Goal: Task Accomplishment & Management: Manage account settings

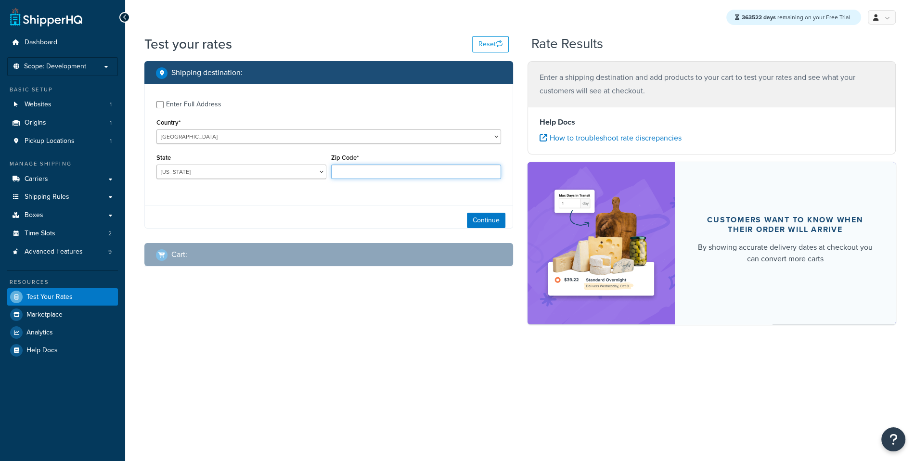
click at [383, 174] on input "Zip Code*" at bounding box center [416, 172] width 170 height 14
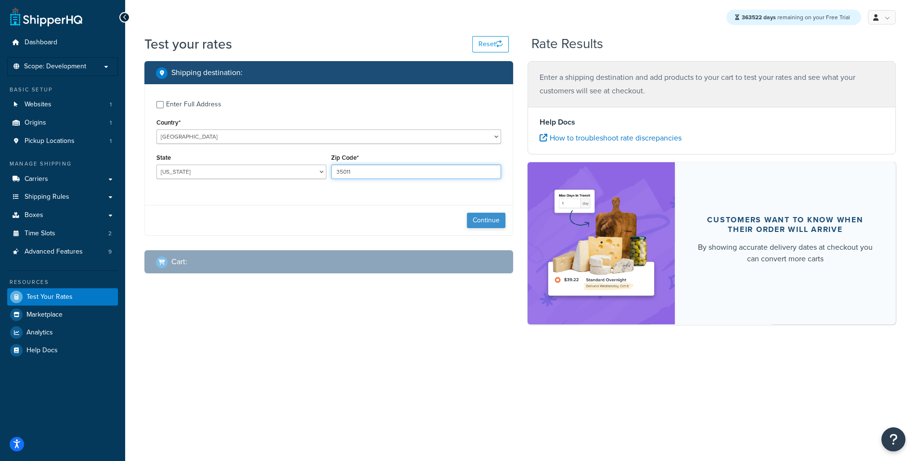
type input "35011"
click at [483, 215] on button "Continue" at bounding box center [486, 220] width 39 height 15
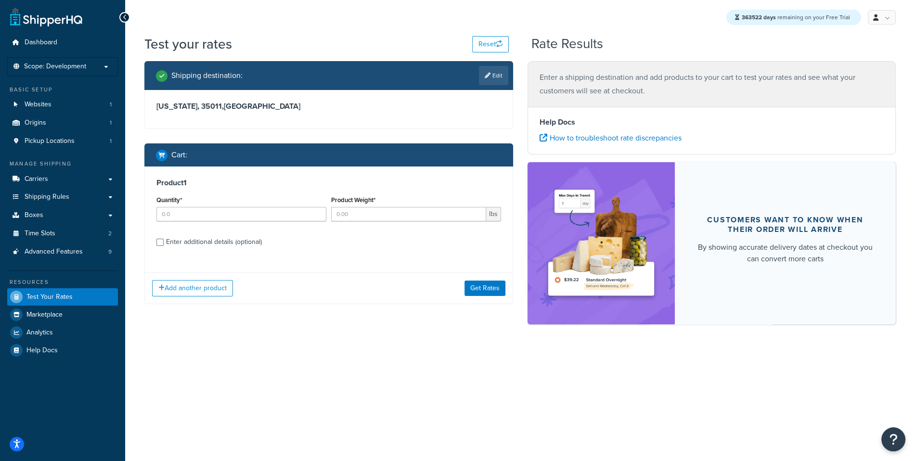
click at [263, 206] on div "Quantity*" at bounding box center [242, 208] width 170 height 28
click at [261, 209] on input "Quantity*" at bounding box center [242, 214] width 170 height 14
type input "1"
type input "5"
click at [488, 282] on button "Get Rates" at bounding box center [485, 288] width 41 height 15
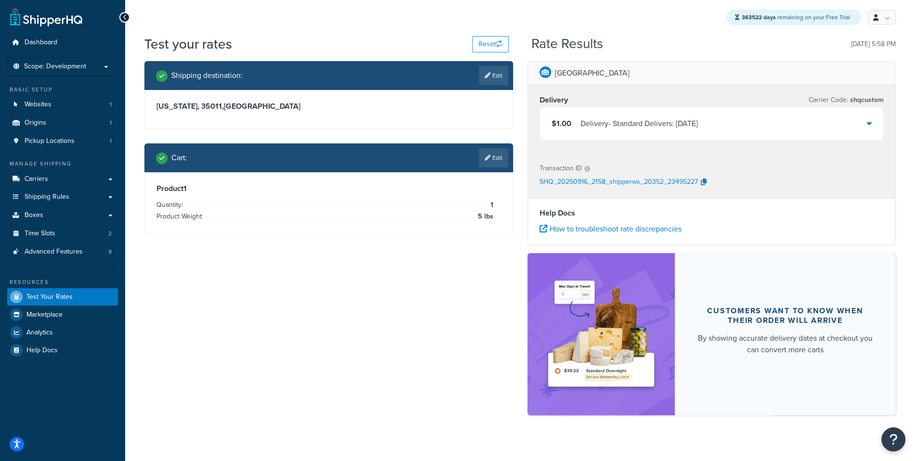
click at [681, 134] on div "$1.00 Delivery - Standard Delivers: Wed, Sep 17" at bounding box center [712, 123] width 344 height 33
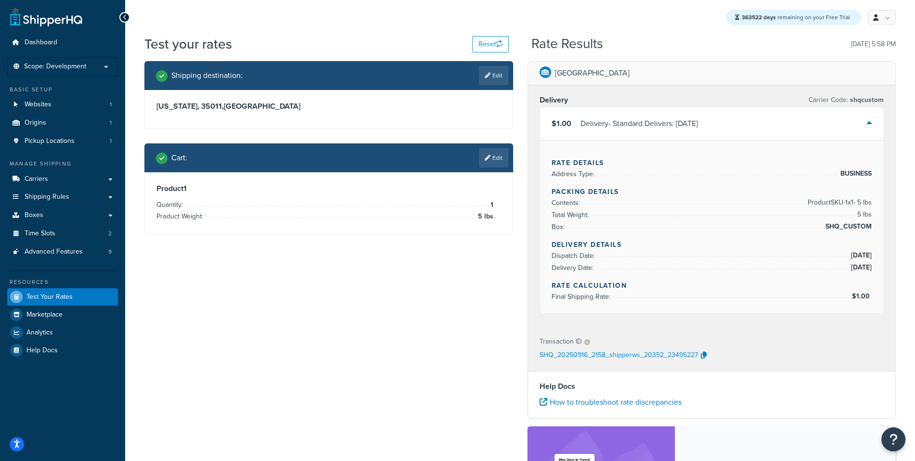
click at [681, 134] on div "$1.00 Delivery - Standard Delivers: Wed, Sep 17" at bounding box center [712, 123] width 344 height 33
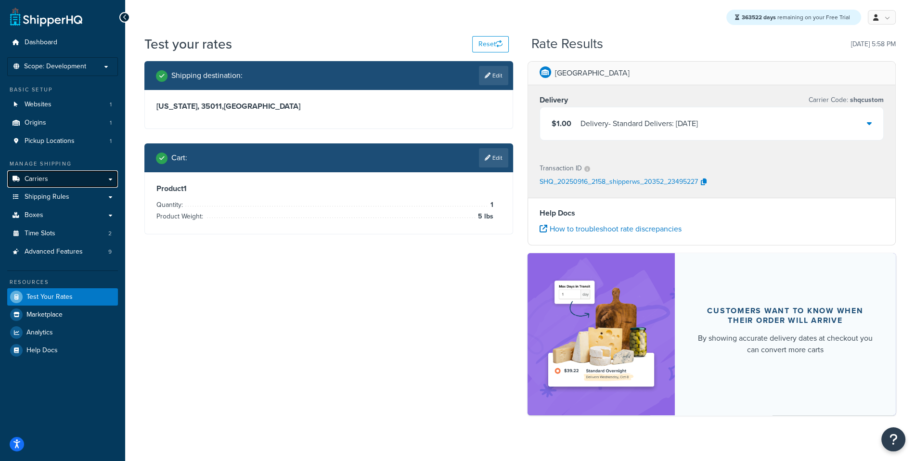
click at [92, 182] on link "Carriers" at bounding box center [62, 179] width 111 height 18
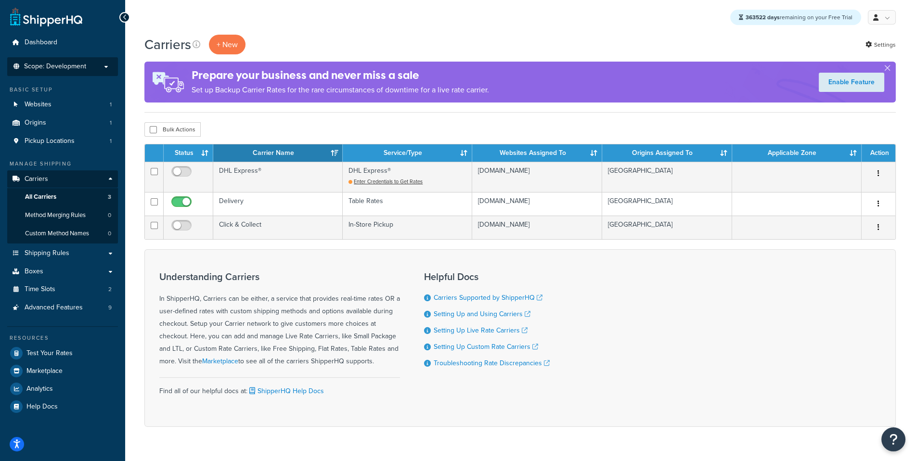
click at [69, 72] on li "Scope: Development Live Integration Test Manage Scopes" at bounding box center [62, 66] width 111 height 19
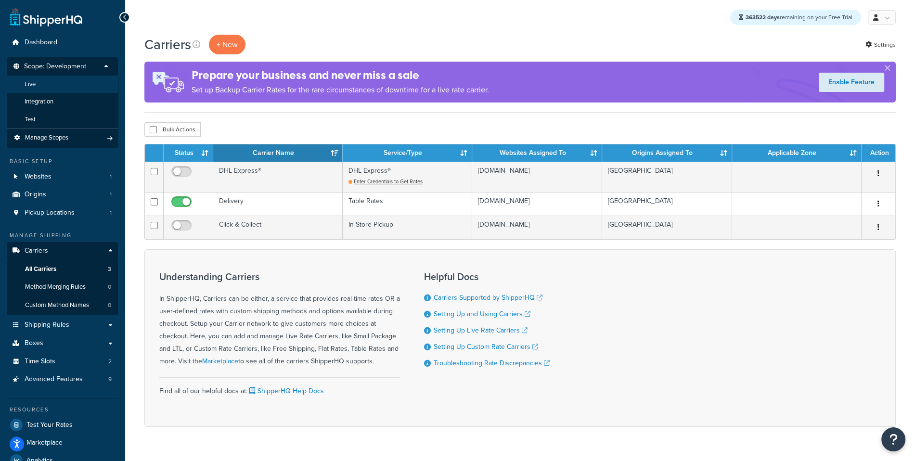
click at [60, 88] on li "Live" at bounding box center [63, 85] width 112 height 18
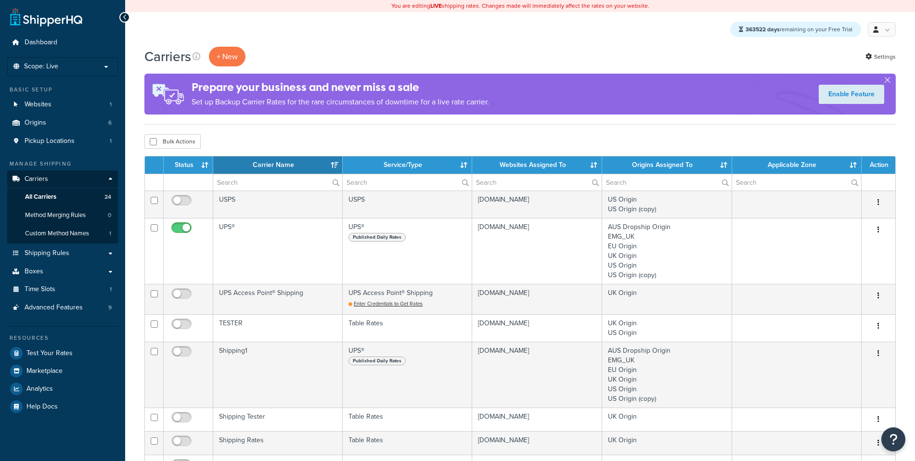
select select "15"
click at [50, 355] on span "Test Your Rates" at bounding box center [49, 354] width 46 height 8
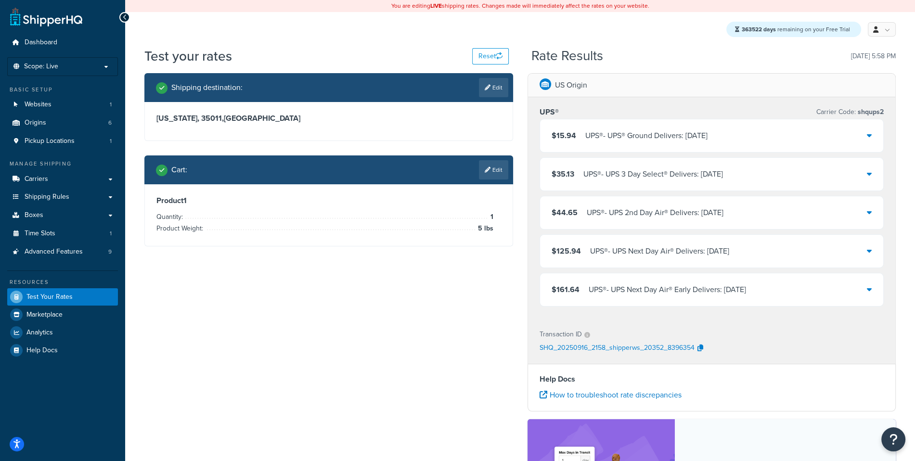
click at [876, 38] on div "363522 days remaining on your Free Trial My Profile Billing Global Settings Con…" at bounding box center [520, 29] width 790 height 35
click at [85, 178] on link "Carriers" at bounding box center [62, 179] width 111 height 18
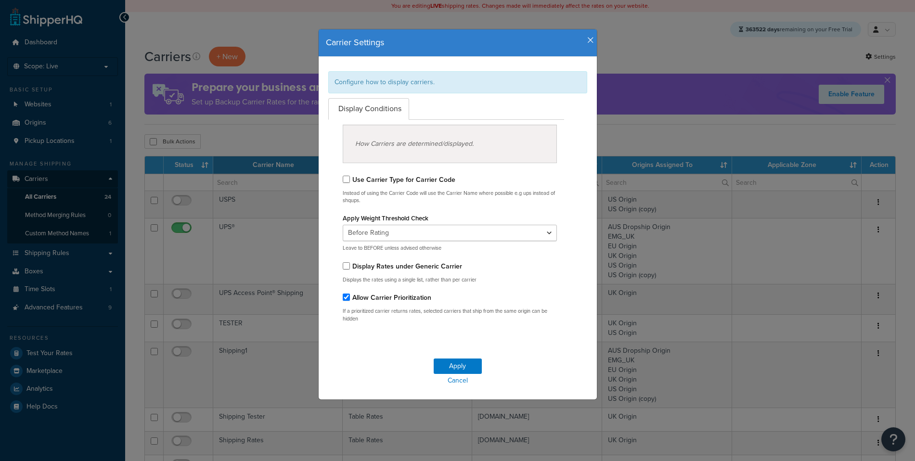
select select "15"
click at [416, 268] on label "Display Rates under Generic Carrier" at bounding box center [408, 266] width 110 height 10
click at [350, 268] on input "Display Rates under Generic Carrier" at bounding box center [346, 265] width 7 height 7
checkbox input "true"
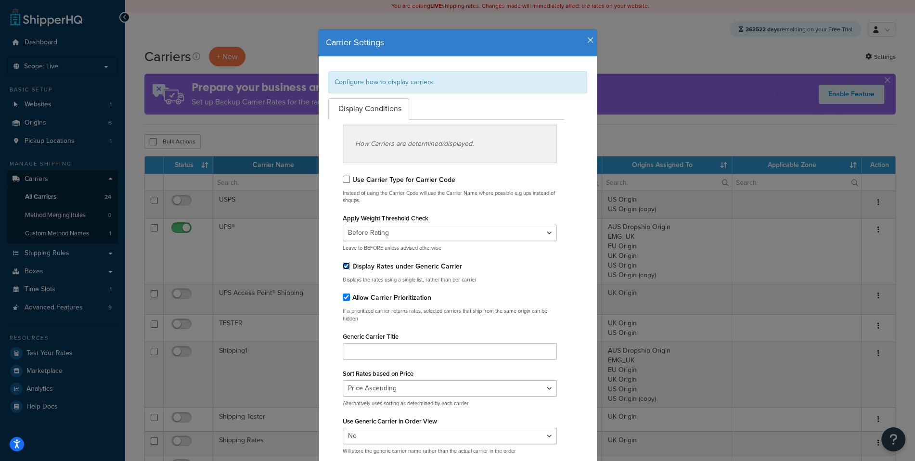
scroll to position [99, 0]
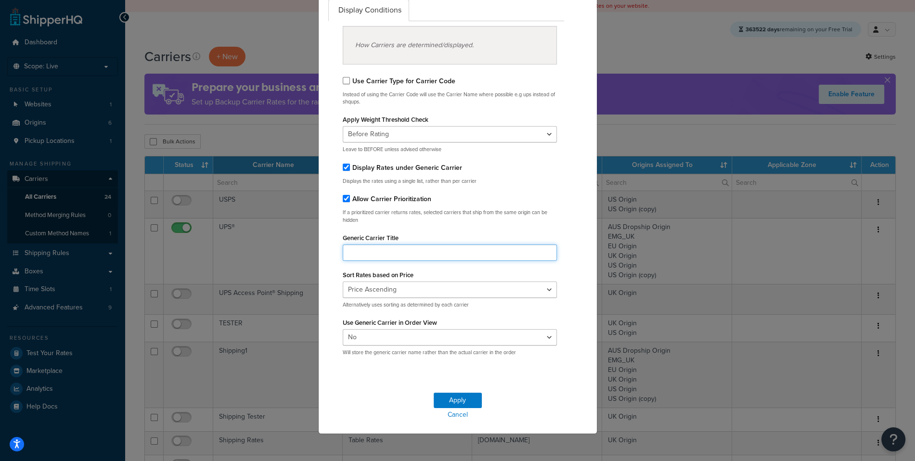
click at [404, 249] on input "Generic Carrier Title" at bounding box center [450, 253] width 215 height 16
type input "Test"
click at [446, 401] on button "Apply" at bounding box center [458, 400] width 48 height 15
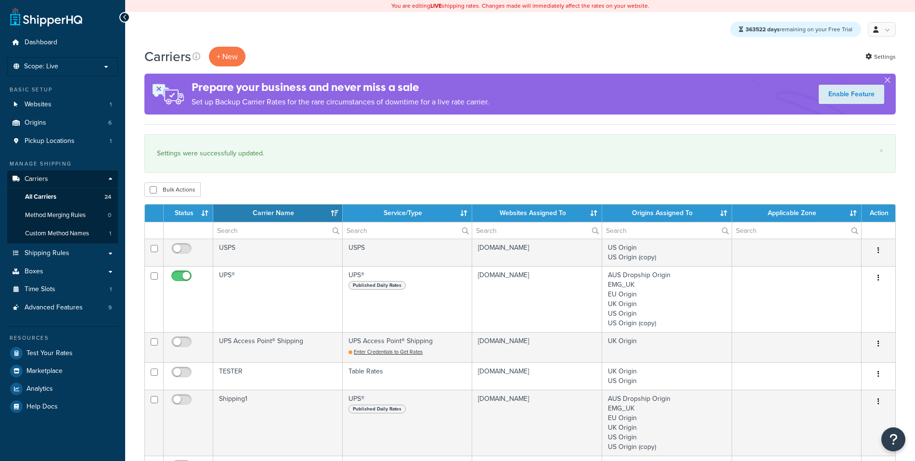
select select "15"
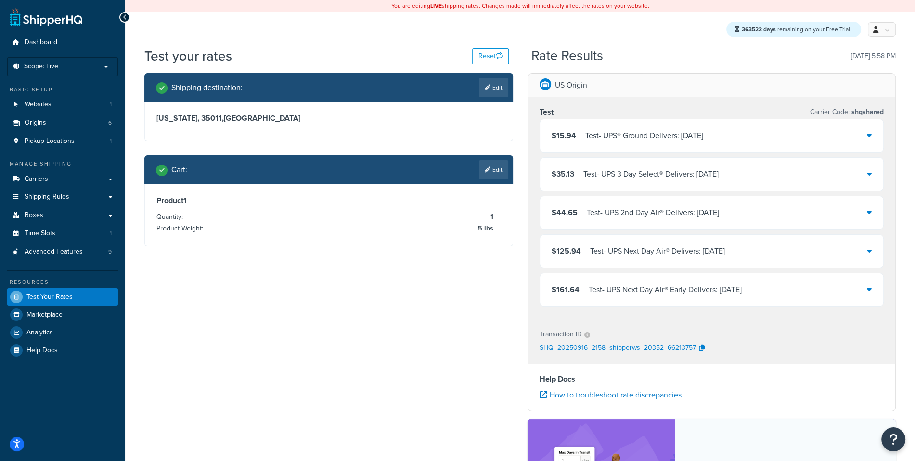
click at [637, 123] on div "$15.94 Test - UPS® Ground Delivers: Thu, Sep 18" at bounding box center [712, 135] width 344 height 33
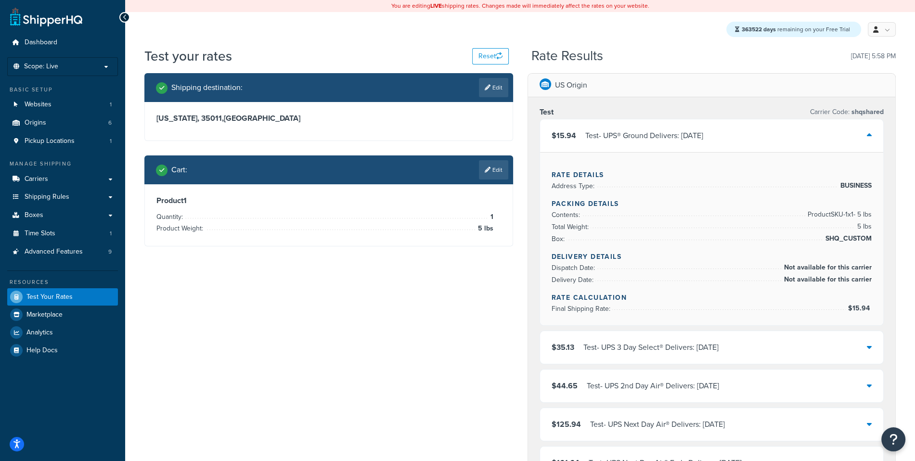
click at [641, 129] on div "$15.94 Test - UPS® Ground Delivers: Thu, Sep 18" at bounding box center [712, 135] width 344 height 33
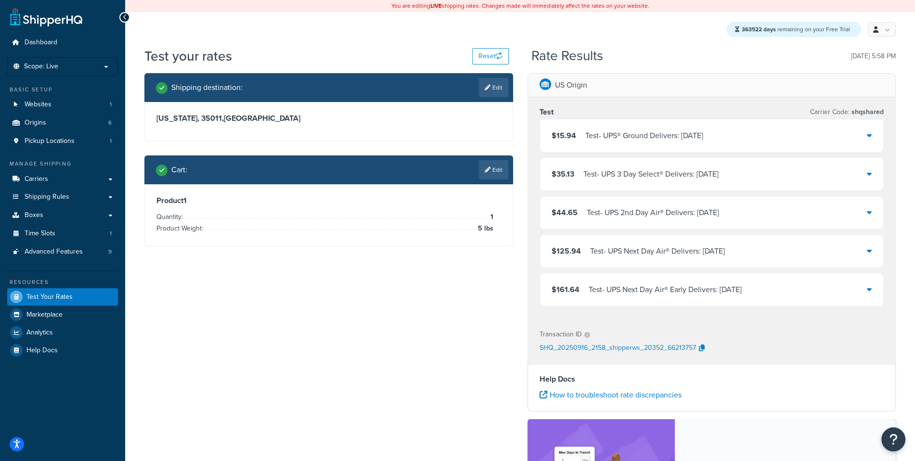
click at [641, 129] on div "$15.94 Test - UPS® Ground Delivers: [DATE]" at bounding box center [712, 135] width 344 height 33
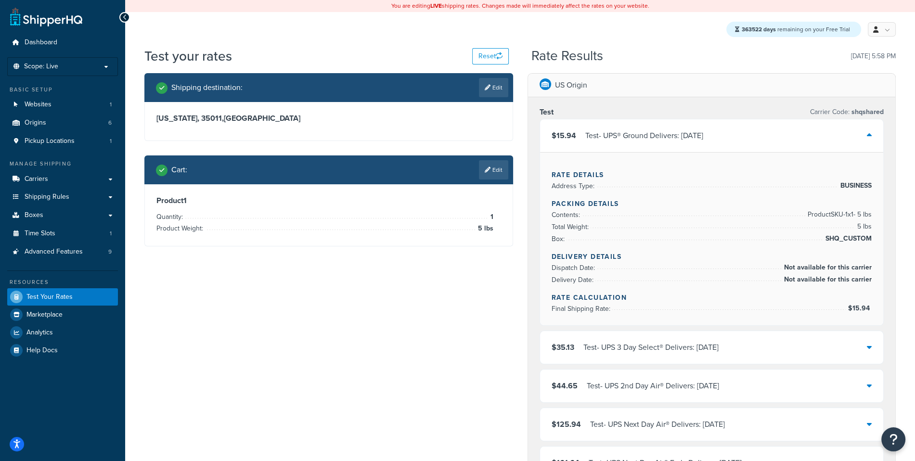
click at [641, 129] on div "$15.94 Test - UPS® Ground Delivers: [DATE]" at bounding box center [712, 135] width 344 height 33
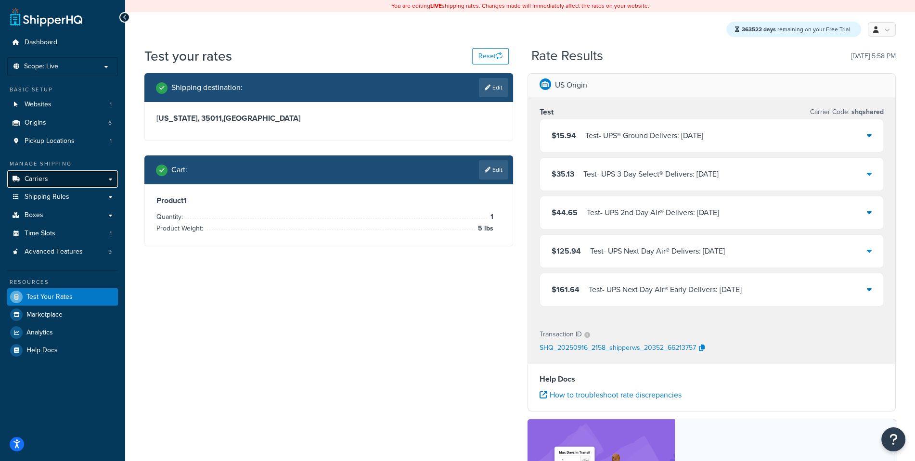
click at [80, 182] on link "Carriers" at bounding box center [62, 179] width 111 height 18
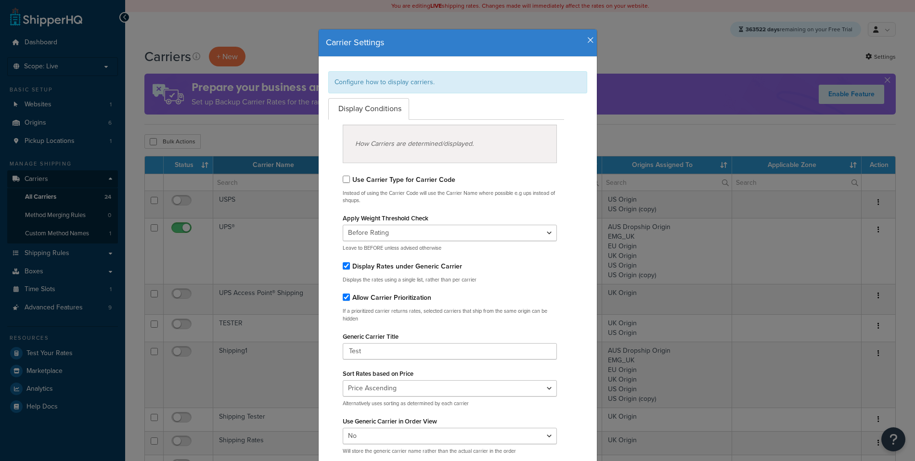
select select "15"
click at [404, 268] on label "Display Rates under Generic Carrier" at bounding box center [408, 266] width 110 height 10
click at [350, 268] on input "Display Rates under Generic Carrier" at bounding box center [346, 265] width 7 height 7
checkbox input "false"
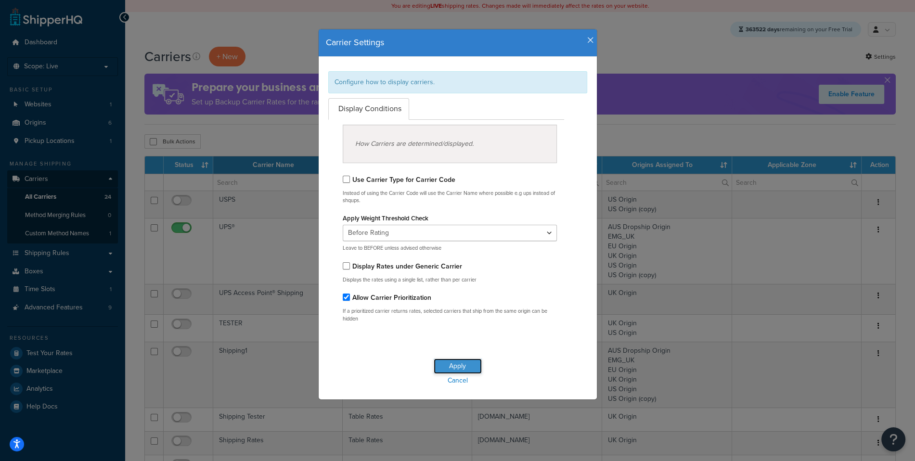
click at [466, 359] on button "Apply" at bounding box center [458, 366] width 48 height 15
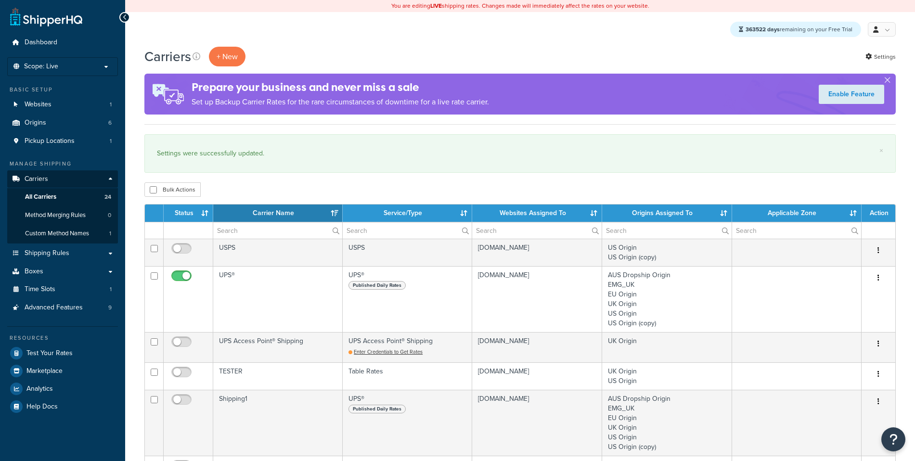
select select "15"
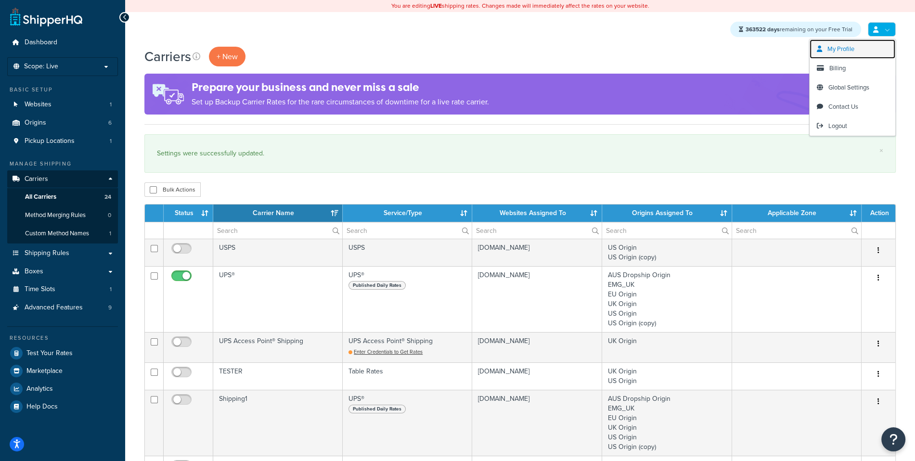
click at [892, 55] on link "My Profile" at bounding box center [853, 48] width 86 height 19
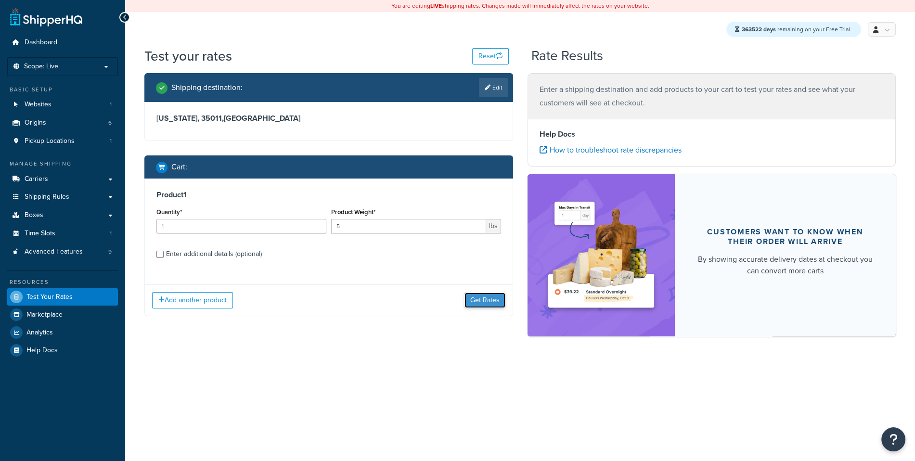
click at [492, 297] on button "Get Rates" at bounding box center [485, 300] width 41 height 15
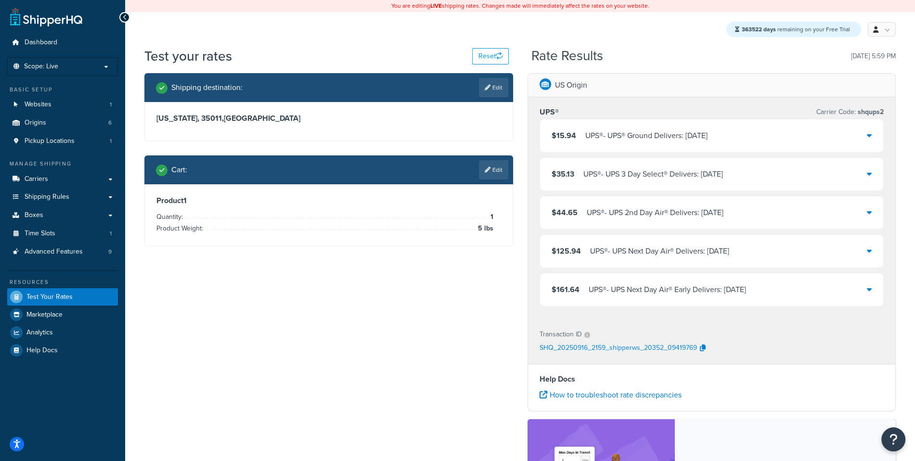
click at [651, 143] on div "$15.94 UPS® - UPS® Ground Delivers: [DATE]" at bounding box center [712, 135] width 344 height 33
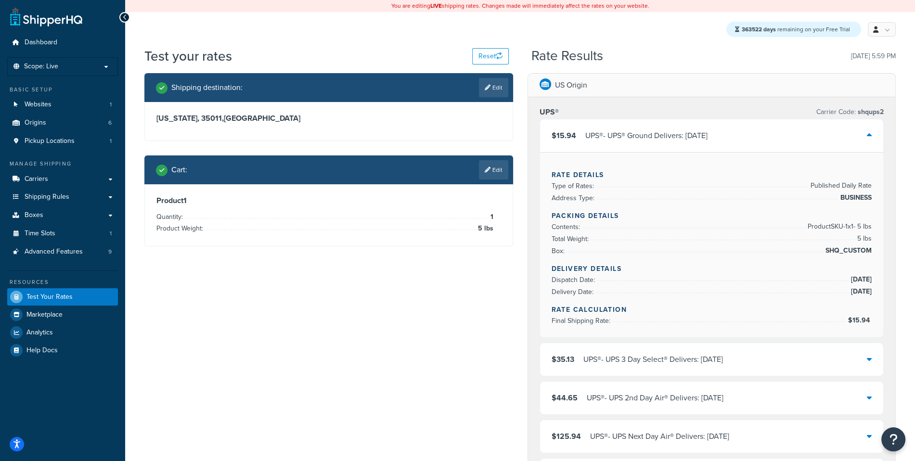
click at [651, 143] on div "$15.94 UPS® - UPS® Ground Delivers: [DATE]" at bounding box center [712, 135] width 344 height 33
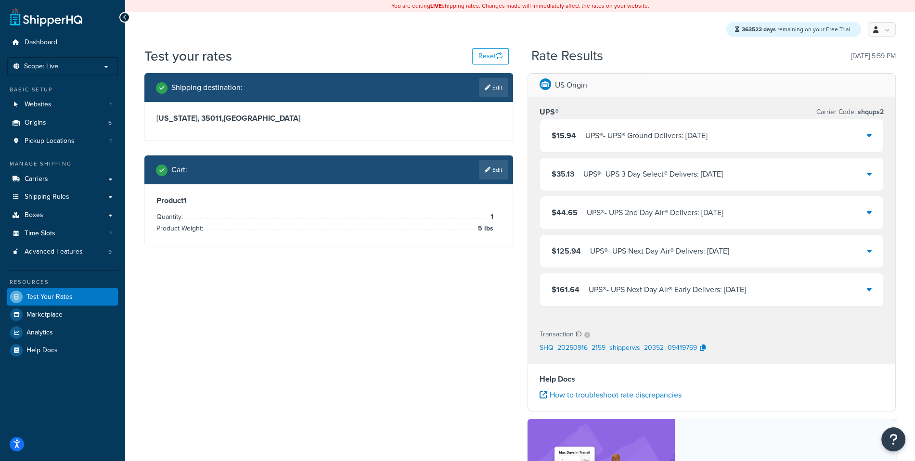
click at [626, 141] on div "UPS® - UPS® Ground Delivers: Thu, Sep 18" at bounding box center [647, 135] width 122 height 13
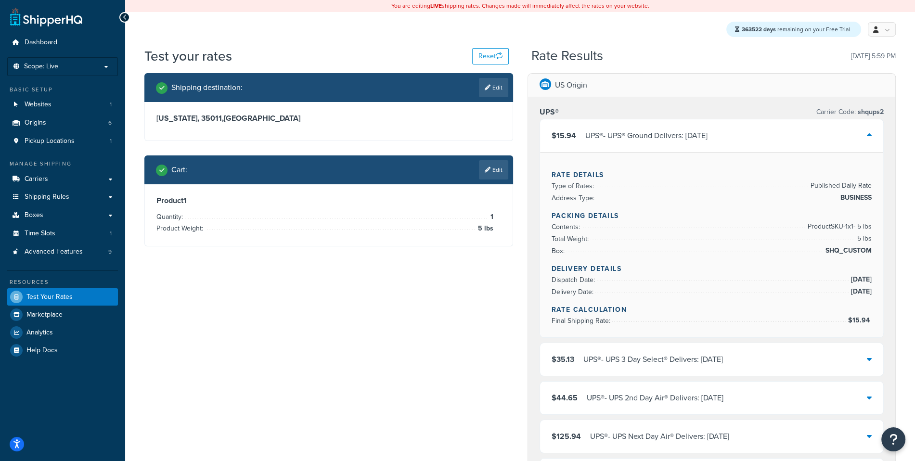
click at [626, 141] on div "UPS® - UPS® Ground Delivers: Thu, Sep 18" at bounding box center [647, 135] width 122 height 13
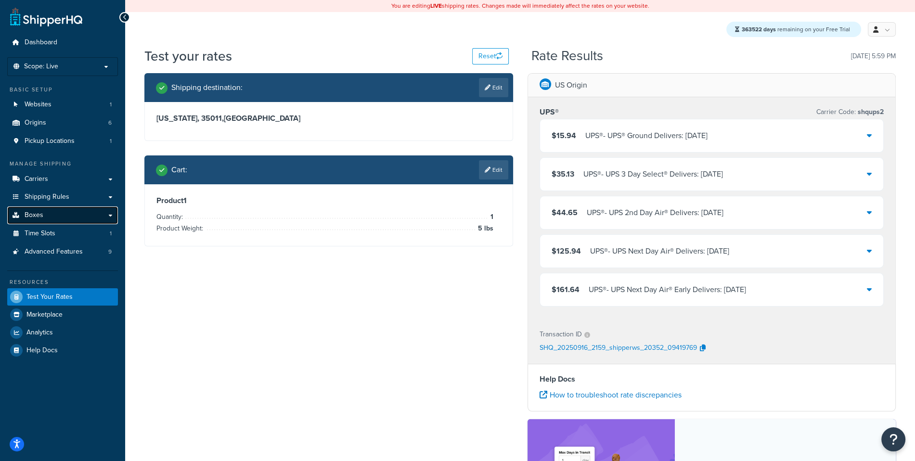
click at [80, 217] on link "Boxes" at bounding box center [62, 216] width 111 height 18
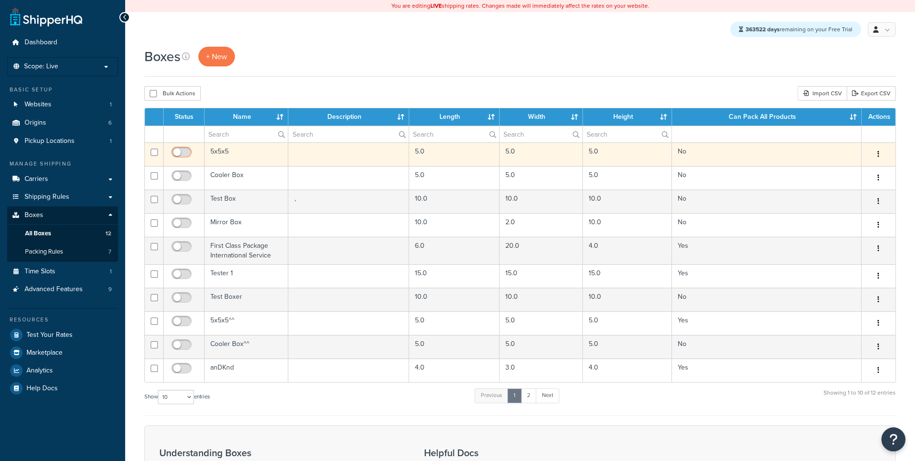
click at [179, 157] on input "checkbox" at bounding box center [183, 155] width 26 height 12
checkbox input "true"
click at [278, 157] on td "5x5x5" at bounding box center [247, 155] width 84 height 24
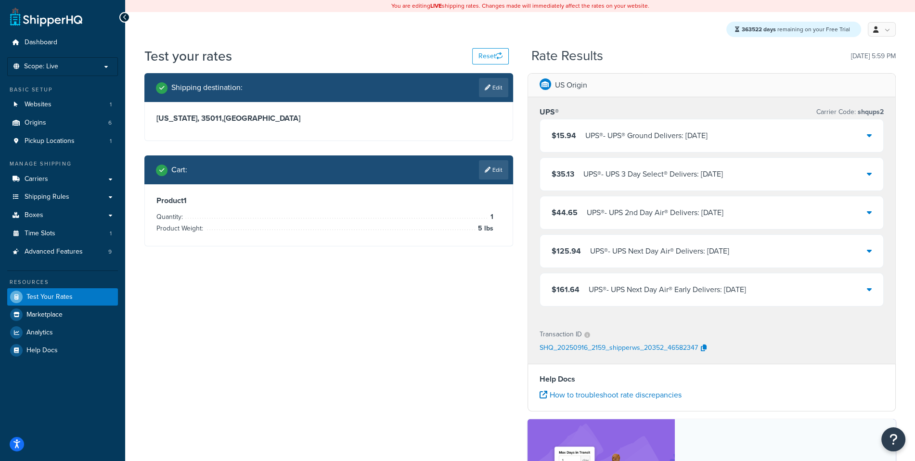
click at [655, 128] on div "$15.94 UPS® - UPS® Ground Delivers: [DATE]" at bounding box center [712, 135] width 344 height 33
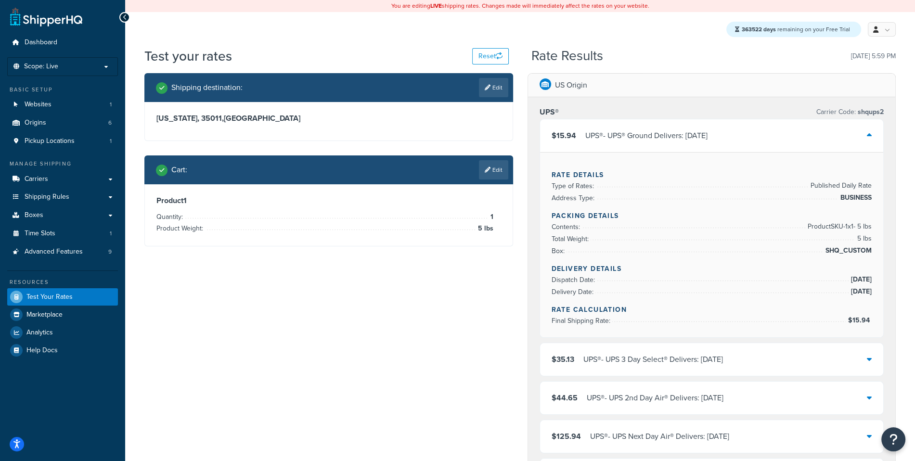
click at [655, 128] on div "$15.94 UPS® - UPS® Ground Delivers: [DATE]" at bounding box center [712, 135] width 344 height 33
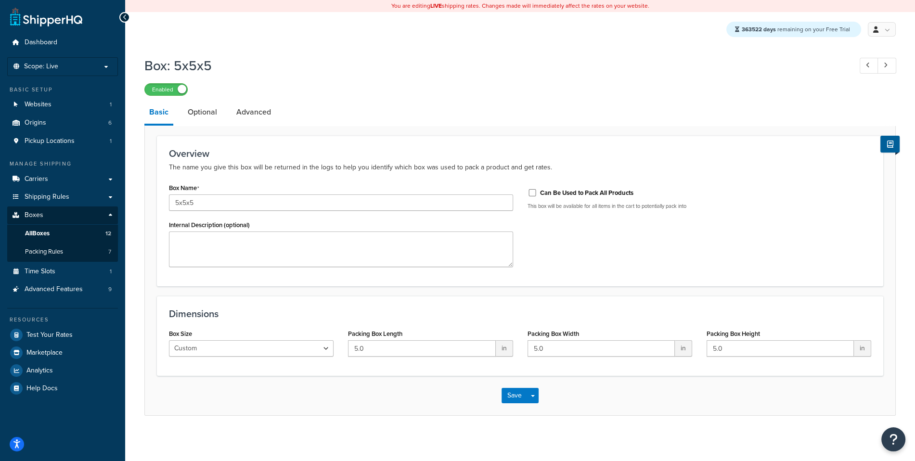
click at [233, 94] on div "Enabled" at bounding box center [520, 88] width 752 height 13
click at [235, 109] on link "Advanced" at bounding box center [254, 112] width 44 height 23
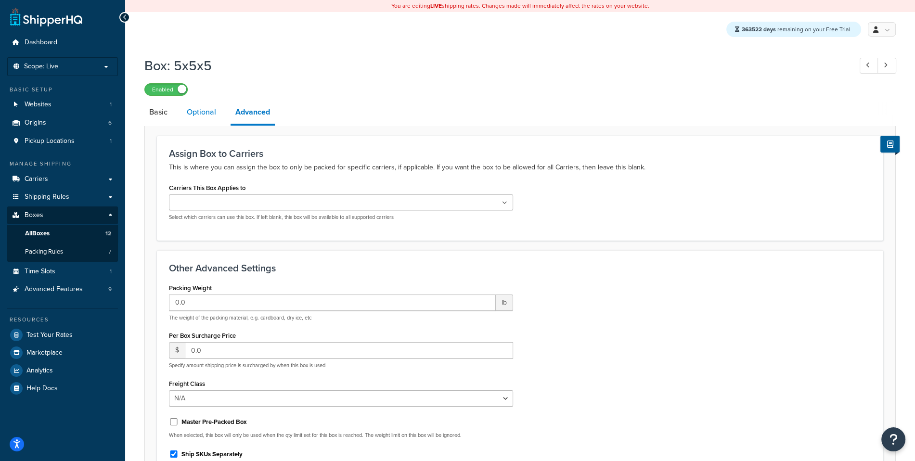
click at [209, 116] on link "Optional" at bounding box center [201, 112] width 39 height 23
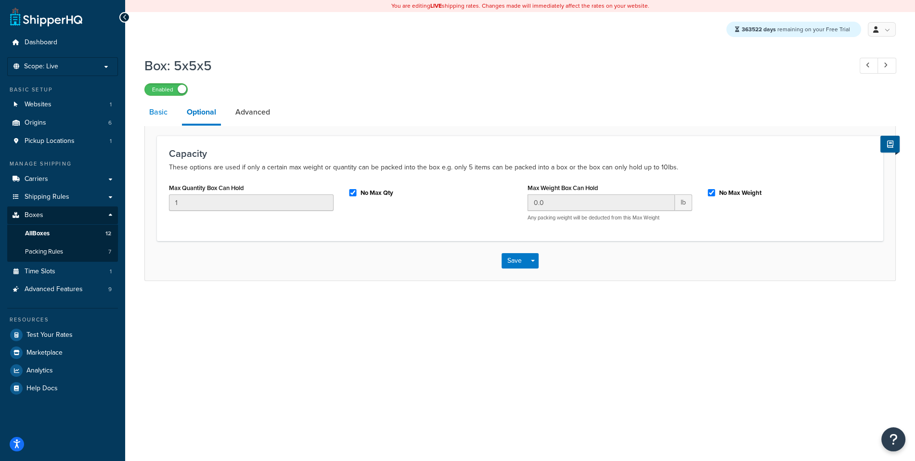
click at [161, 121] on link "Basic" at bounding box center [158, 112] width 28 height 23
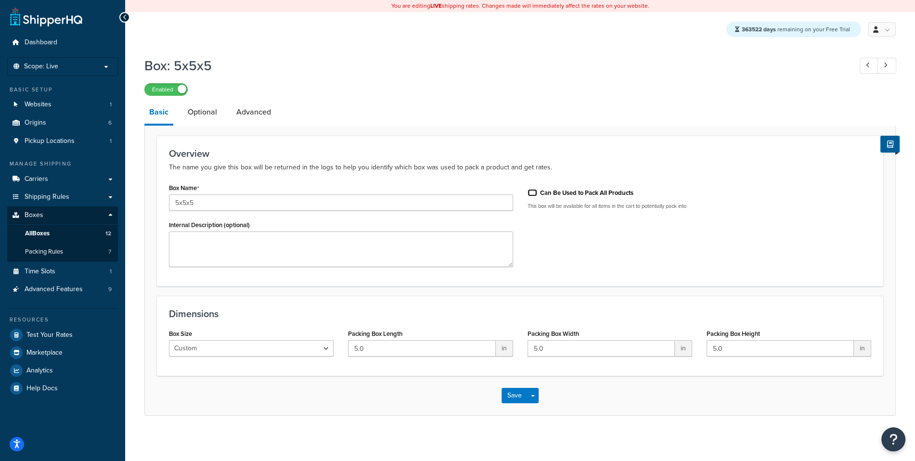
click at [531, 195] on input "Can Be Used to Pack All Products" at bounding box center [533, 192] width 10 height 7
checkbox input "true"
click at [513, 402] on button "Save" at bounding box center [515, 395] width 26 height 15
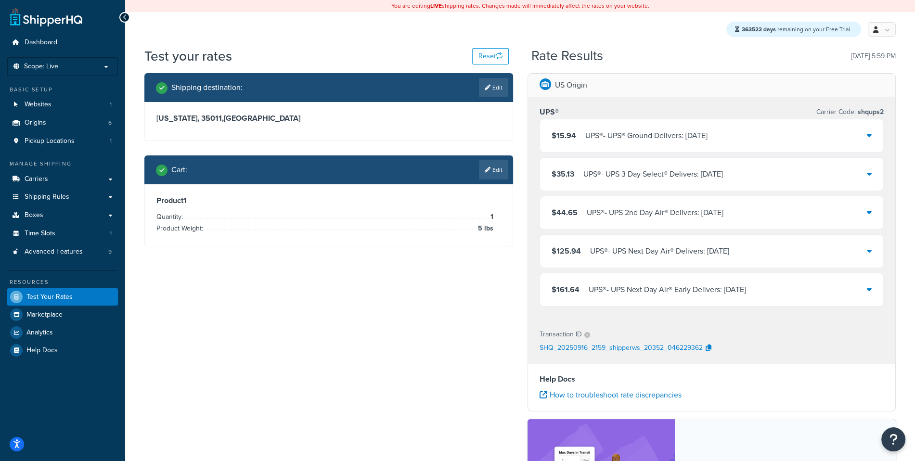
click at [594, 147] on div "$15.94 UPS® - UPS® Ground Delivers: [DATE]" at bounding box center [712, 135] width 344 height 33
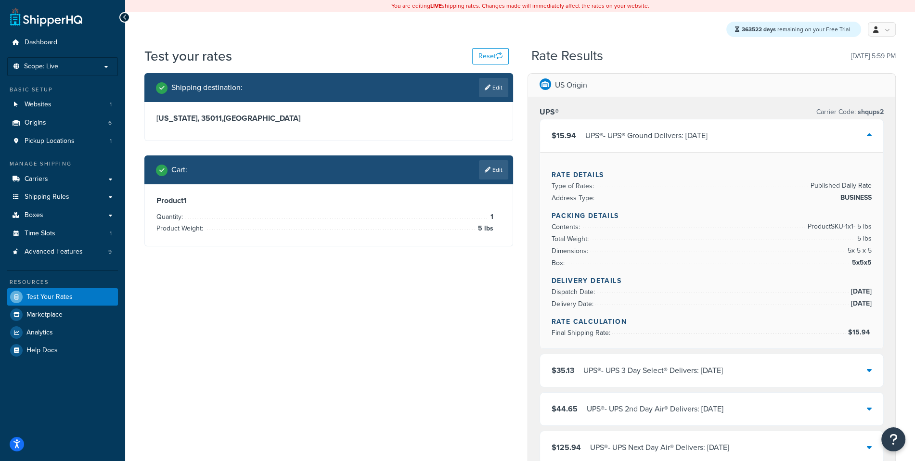
click at [595, 144] on div "$15.94 UPS® - UPS® Ground Delivers: Thu, Sep 18" at bounding box center [712, 135] width 344 height 33
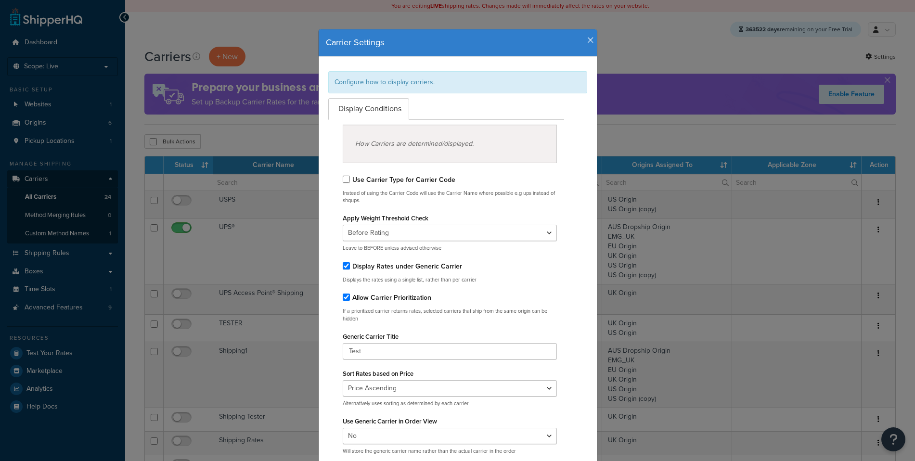
select select "15"
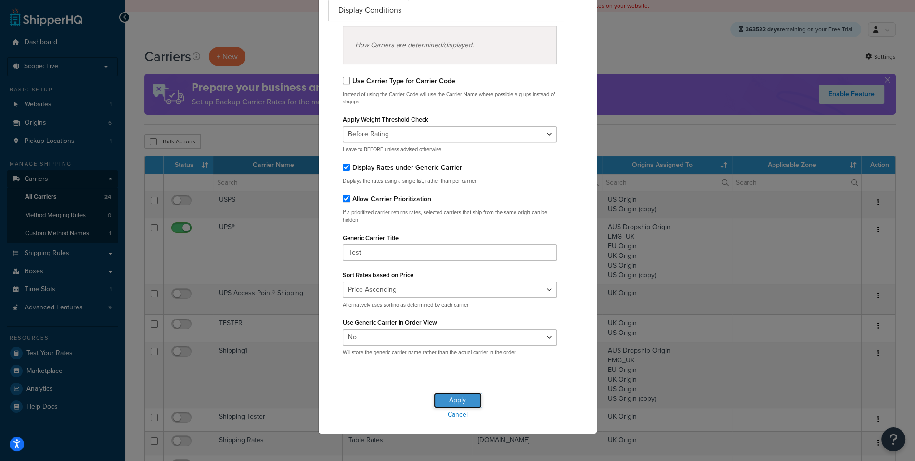
click at [459, 403] on button "Apply" at bounding box center [458, 400] width 48 height 15
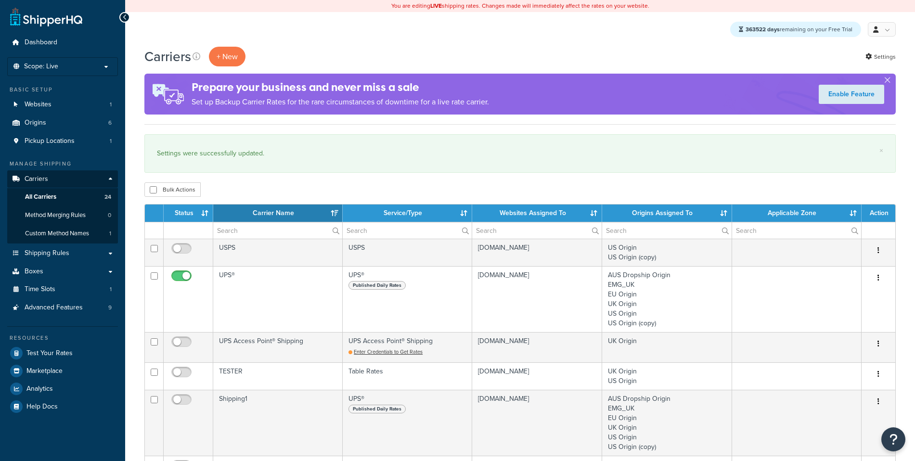
select select "15"
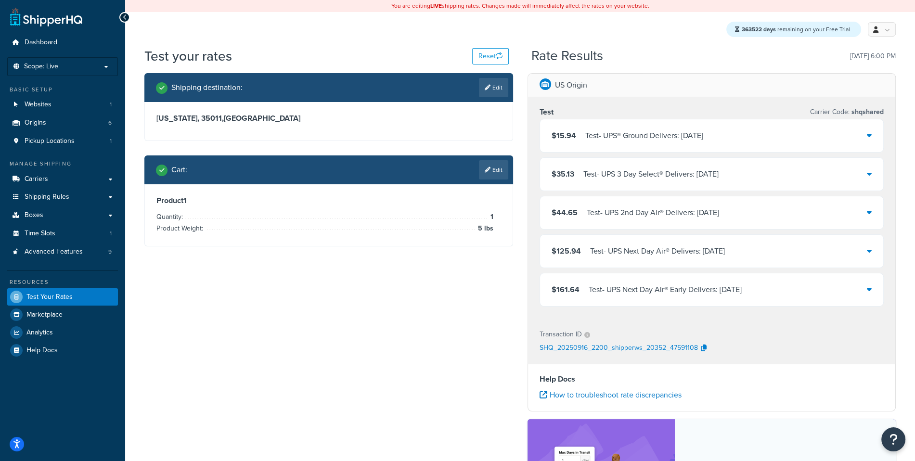
click at [661, 146] on div "$15.94 Test - UPS® Ground Delivers: [DATE]" at bounding box center [712, 135] width 344 height 33
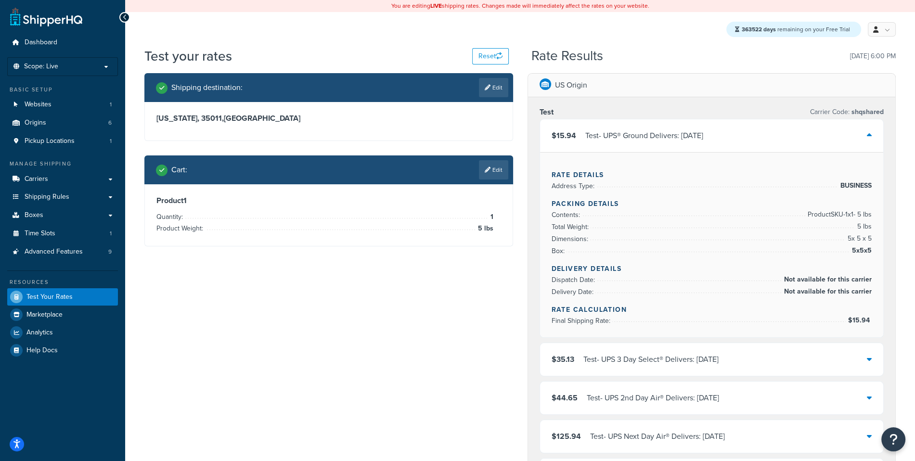
click at [661, 146] on div "$15.94 Test - UPS® Ground Delivers: [DATE]" at bounding box center [712, 135] width 344 height 33
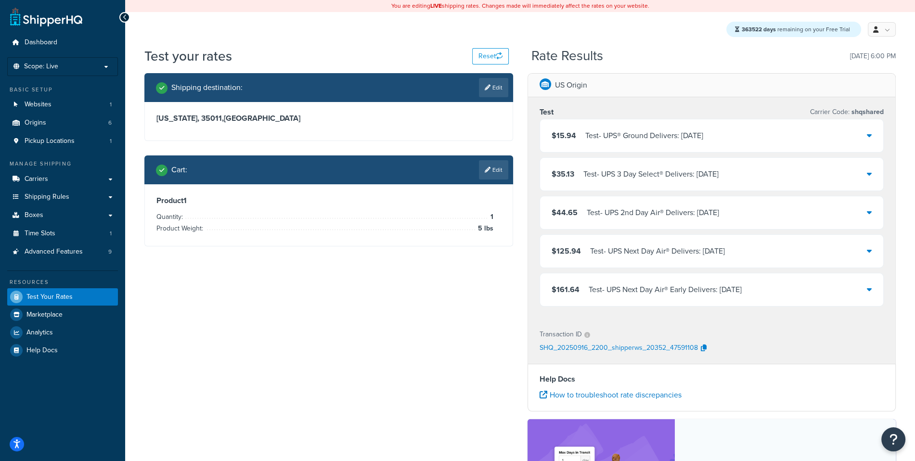
click at [661, 146] on div "$15.94 Test - UPS® Ground Delivers: [DATE]" at bounding box center [712, 135] width 344 height 33
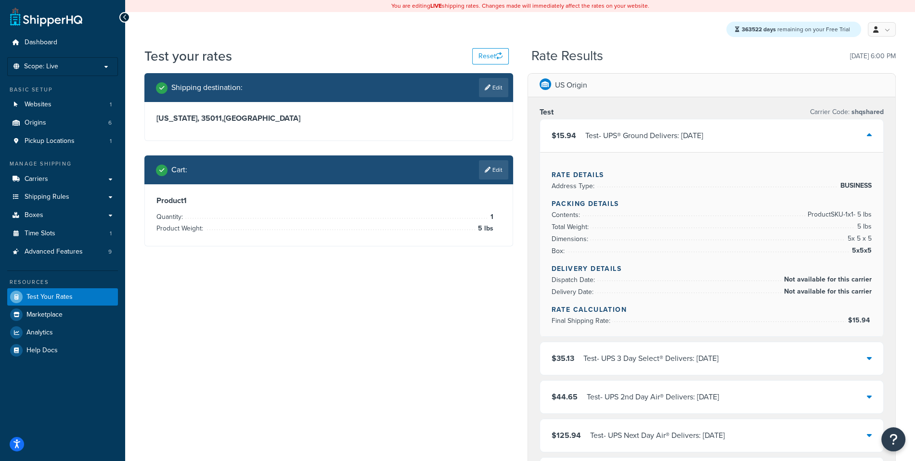
click at [661, 146] on div "$15.94 Test - UPS® Ground Delivers: [DATE]" at bounding box center [712, 135] width 344 height 33
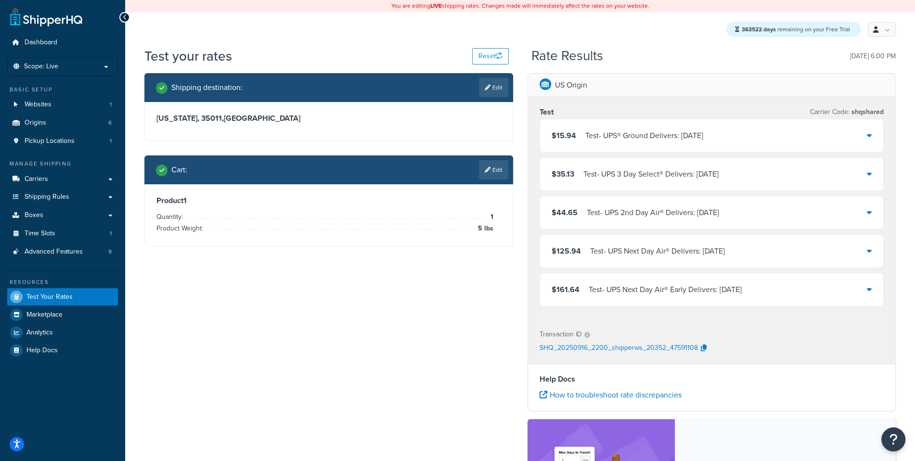
click at [645, 133] on div "Test - UPS® Ground Delivers: [DATE]" at bounding box center [645, 135] width 118 height 13
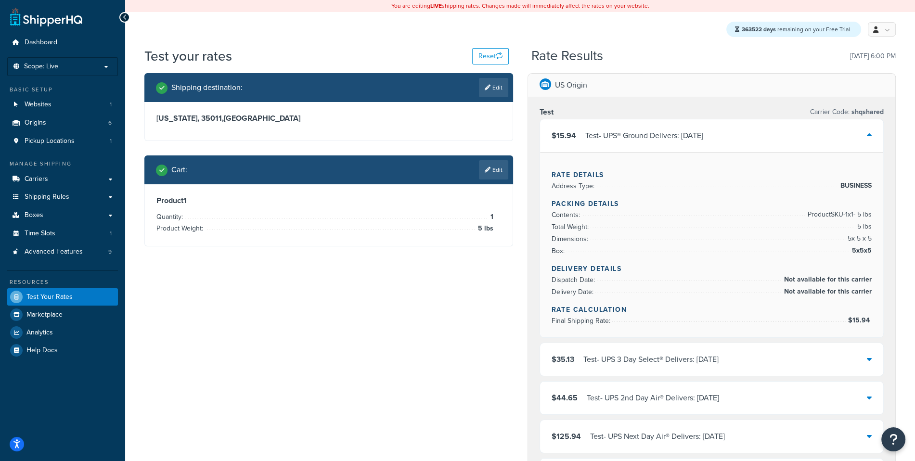
click at [645, 133] on div "Test - UPS® Ground Delivers: [DATE]" at bounding box center [645, 135] width 118 height 13
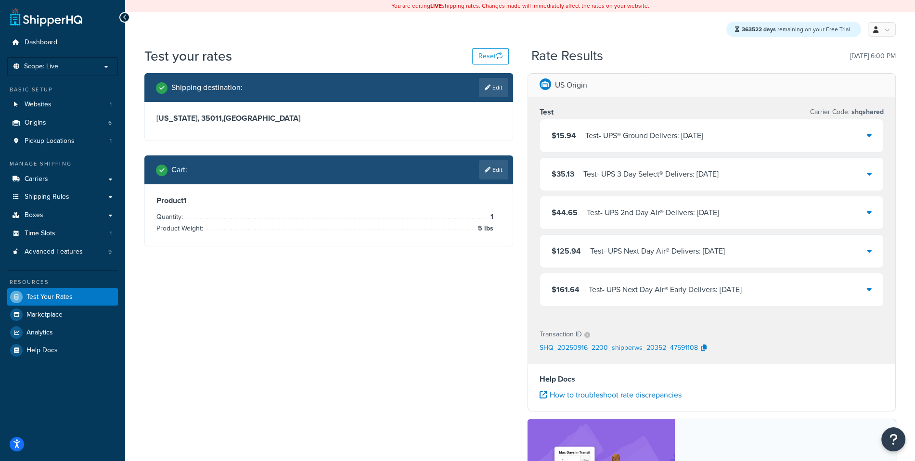
drag, startPoint x: 585, startPoint y: 135, endPoint x: 640, endPoint y: 125, distance: 56.4
click at [640, 126] on div "$15.94 Test - UPS® Ground Delivers: [DATE]" at bounding box center [712, 135] width 344 height 33
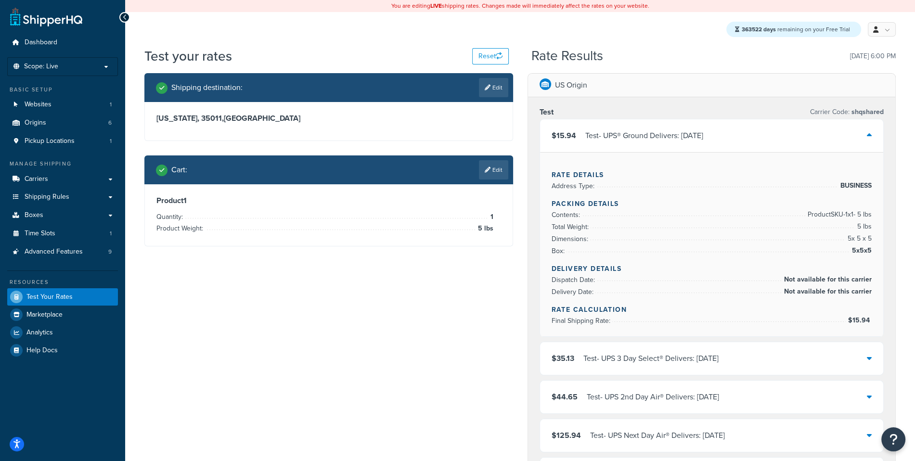
click at [632, 134] on div "Test - UPS® Ground Delivers: [DATE]" at bounding box center [645, 135] width 118 height 13
